Goal: Navigation & Orientation: Find specific page/section

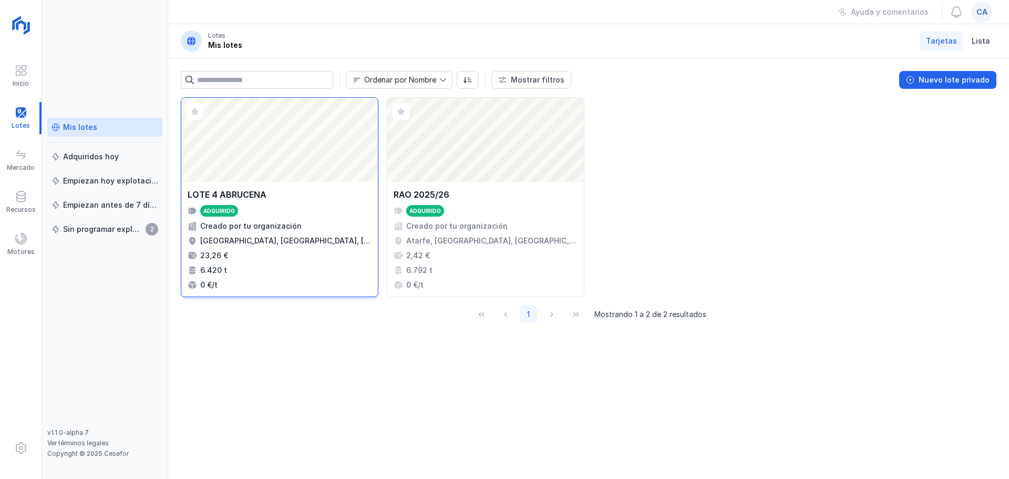
click at [273, 139] on div "Abrir lote" at bounding box center [279, 140] width 197 height 84
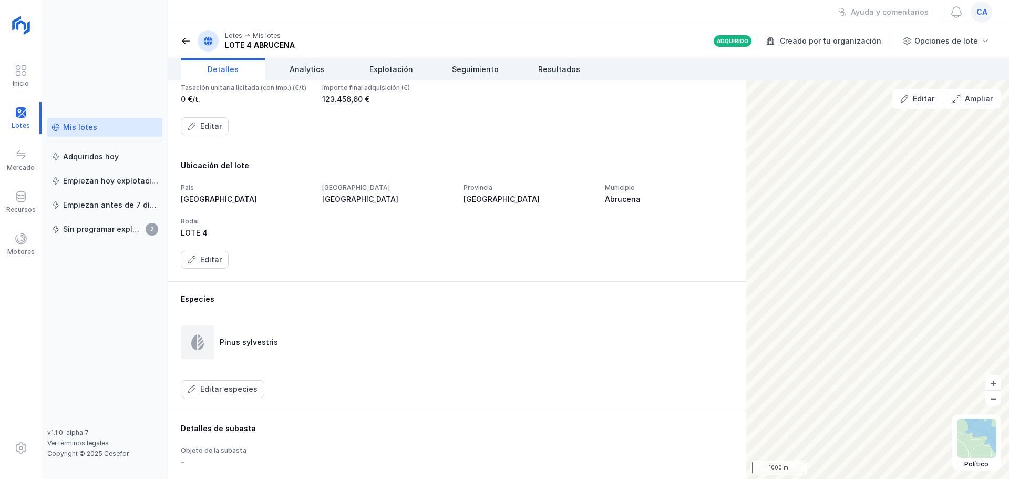
scroll to position [80, 0]
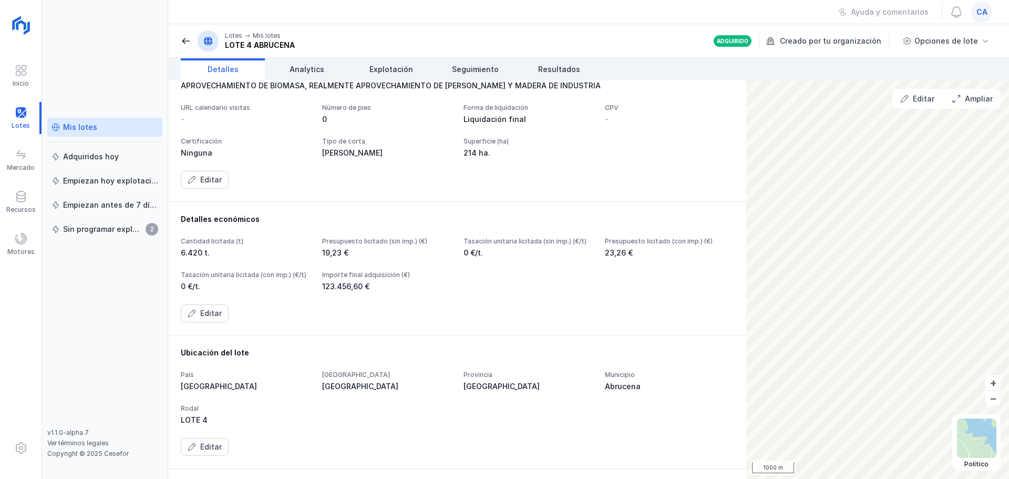
click at [71, 122] on div "Mis lotes" at bounding box center [80, 127] width 34 height 11
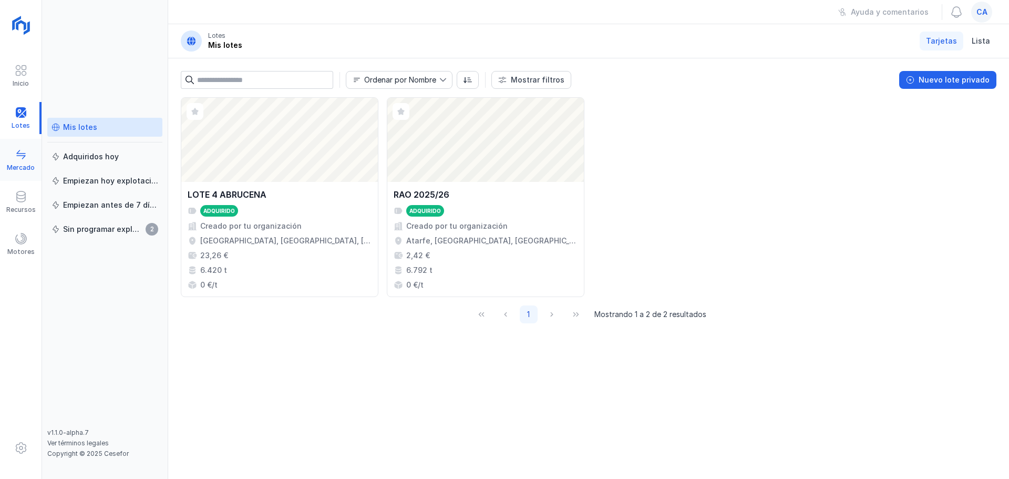
click at [17, 151] on span at bounding box center [21, 154] width 13 height 13
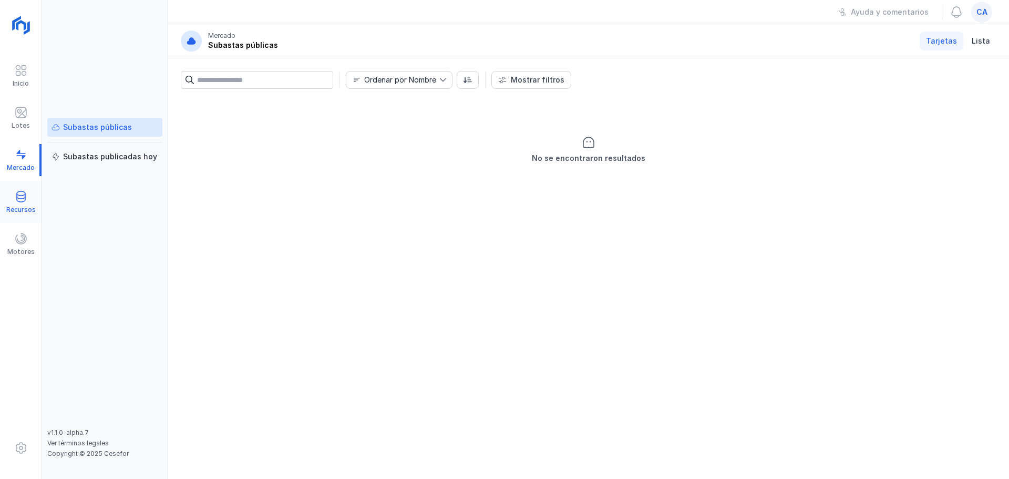
click at [24, 193] on span at bounding box center [21, 196] width 13 height 13
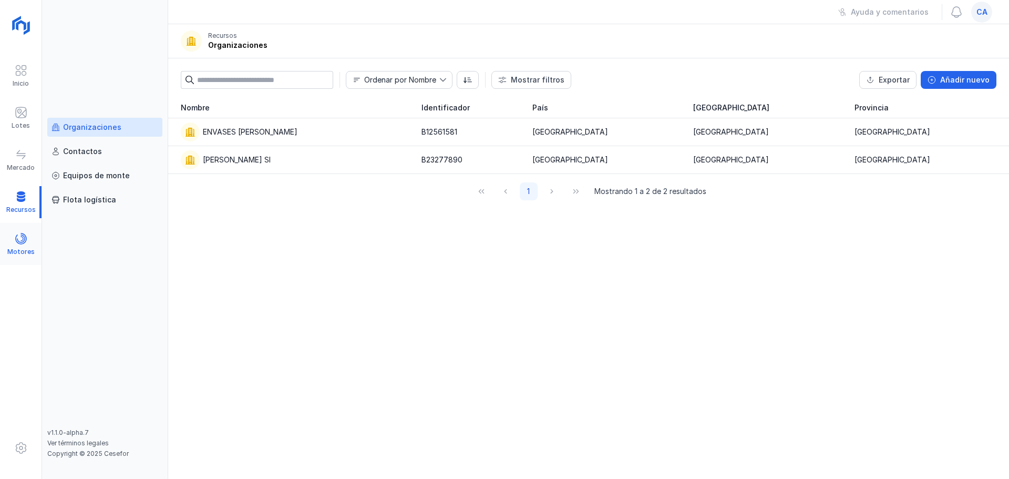
click at [22, 242] on span at bounding box center [21, 238] width 13 height 13
